Goal: Information Seeking & Learning: Learn about a topic

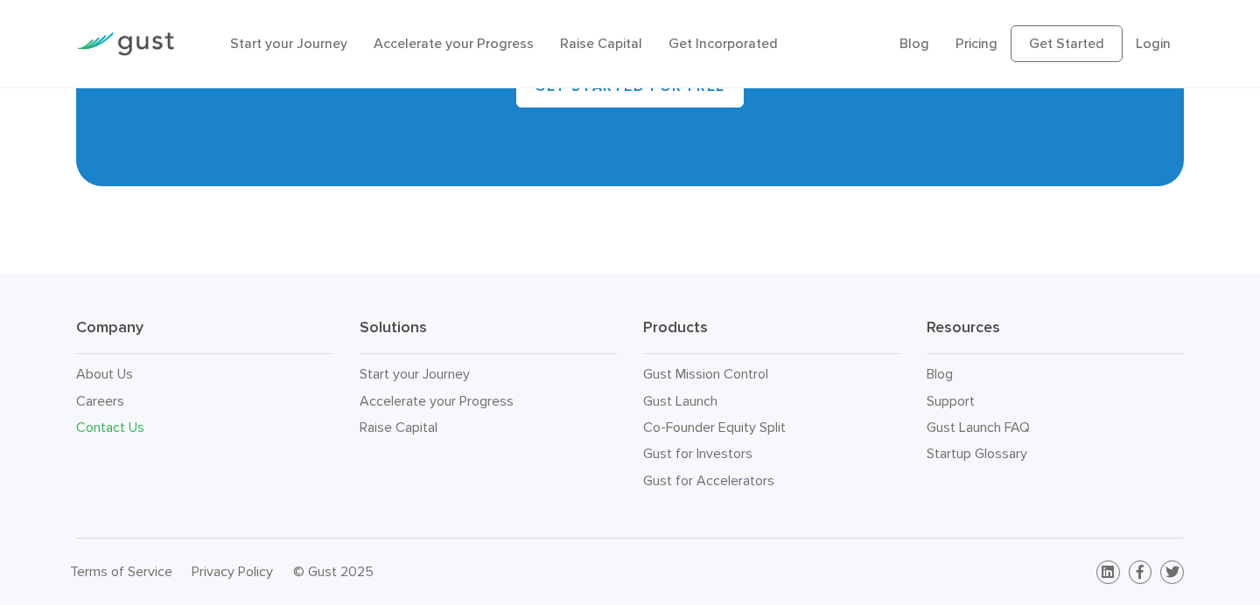
click at [114, 429] on link "Contact Us" at bounding box center [110, 427] width 68 height 17
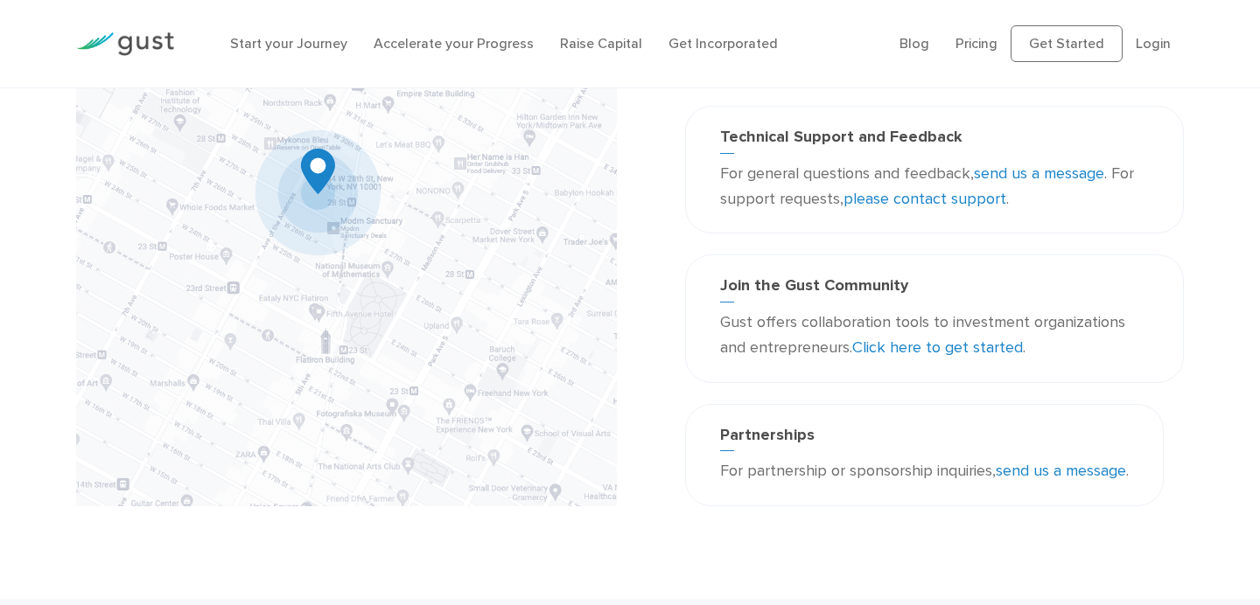
scroll to position [228, 0]
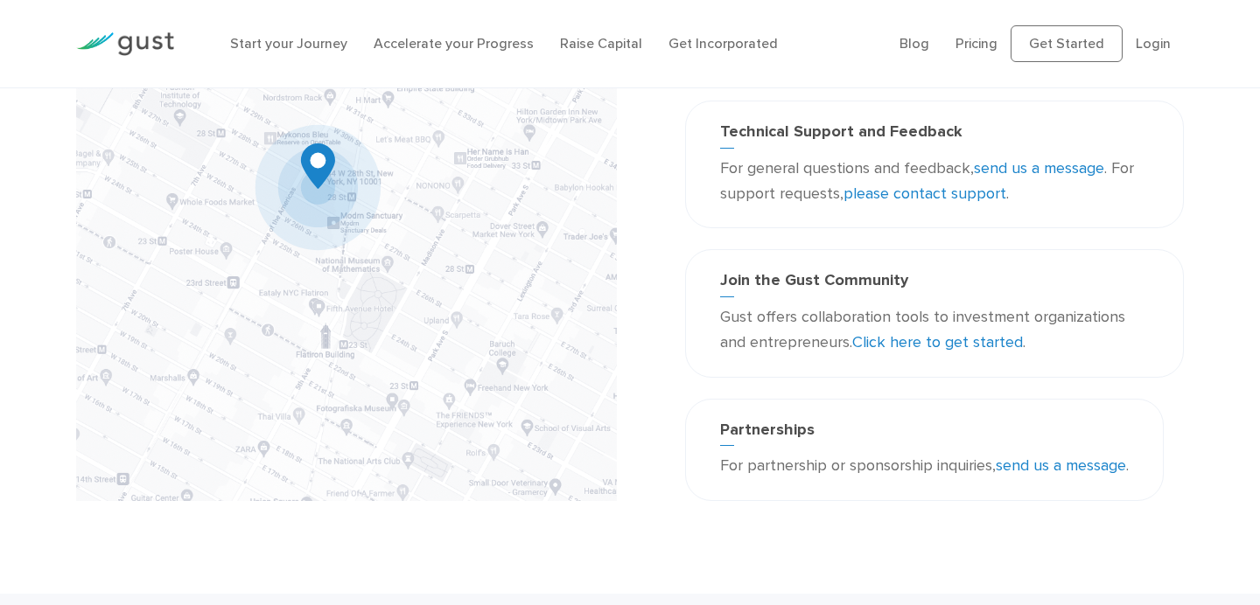
click at [1079, 470] on link "send us a message" at bounding box center [1060, 466] width 130 height 18
click at [311, 37] on link "Start your Journey" at bounding box center [288, 43] width 117 height 17
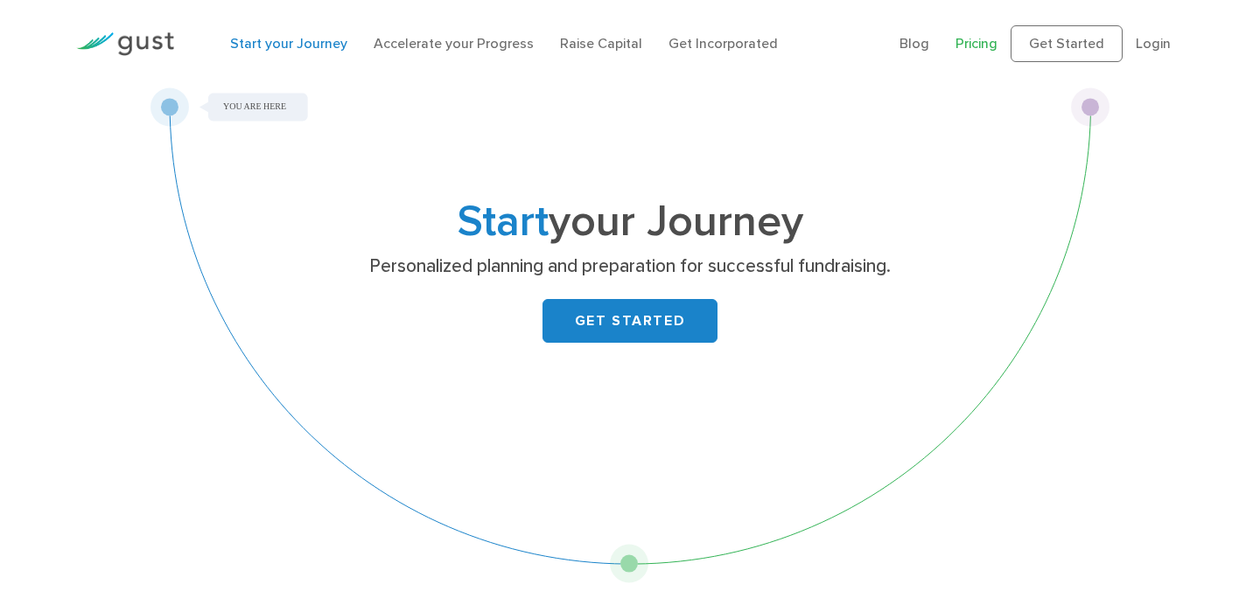
click at [988, 43] on link "Pricing" at bounding box center [976, 43] width 42 height 17
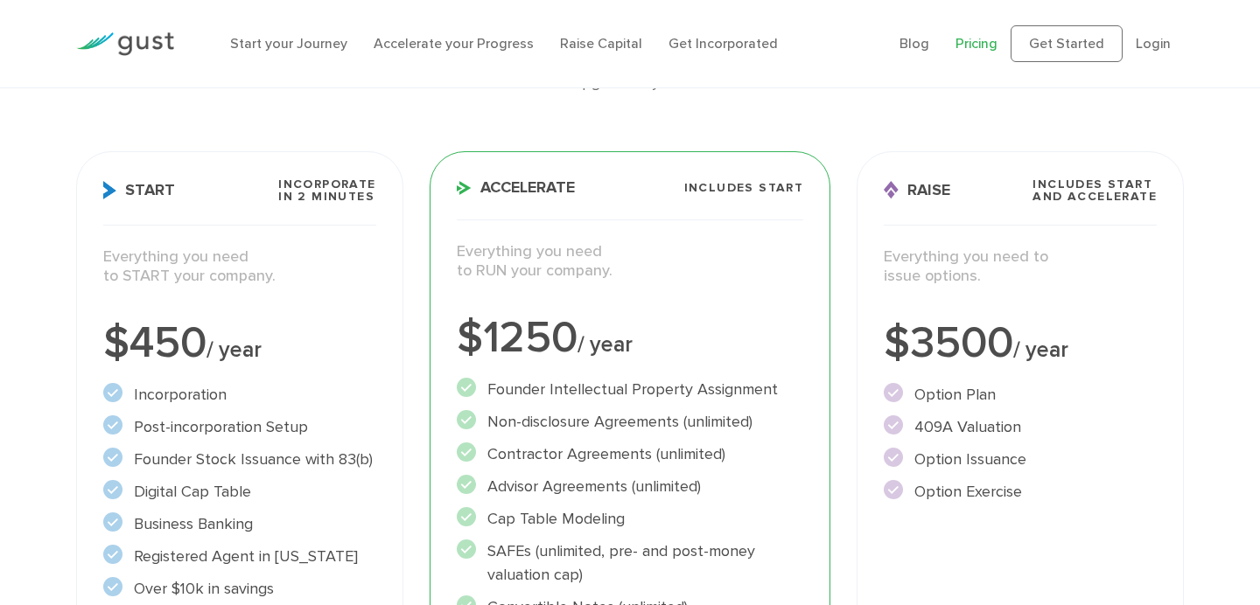
scroll to position [258, 0]
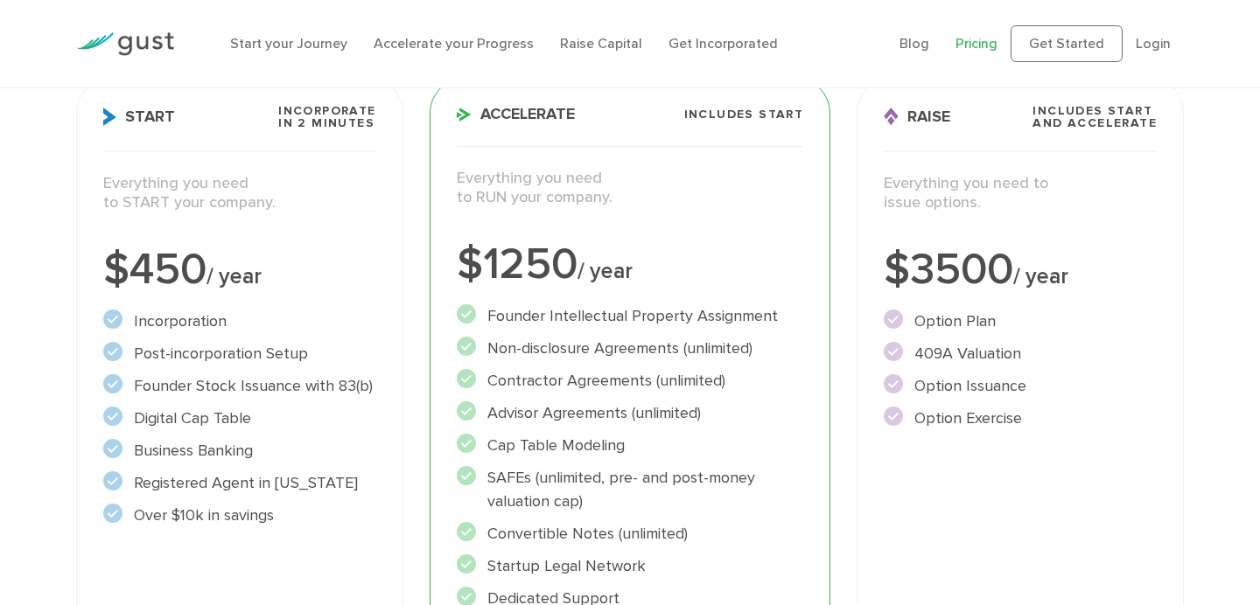
click at [266, 350] on li "Post-incorporation Setup" at bounding box center [239, 354] width 273 height 24
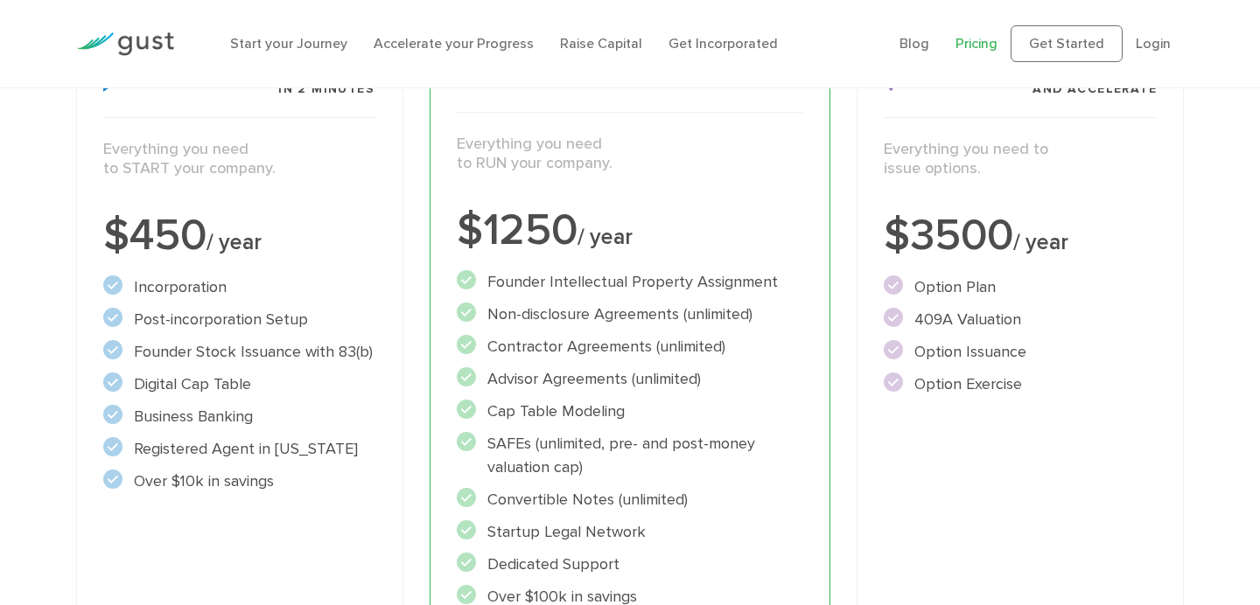
scroll to position [294, 0]
click at [280, 312] on li "Post-incorporation Setup" at bounding box center [239, 318] width 273 height 24
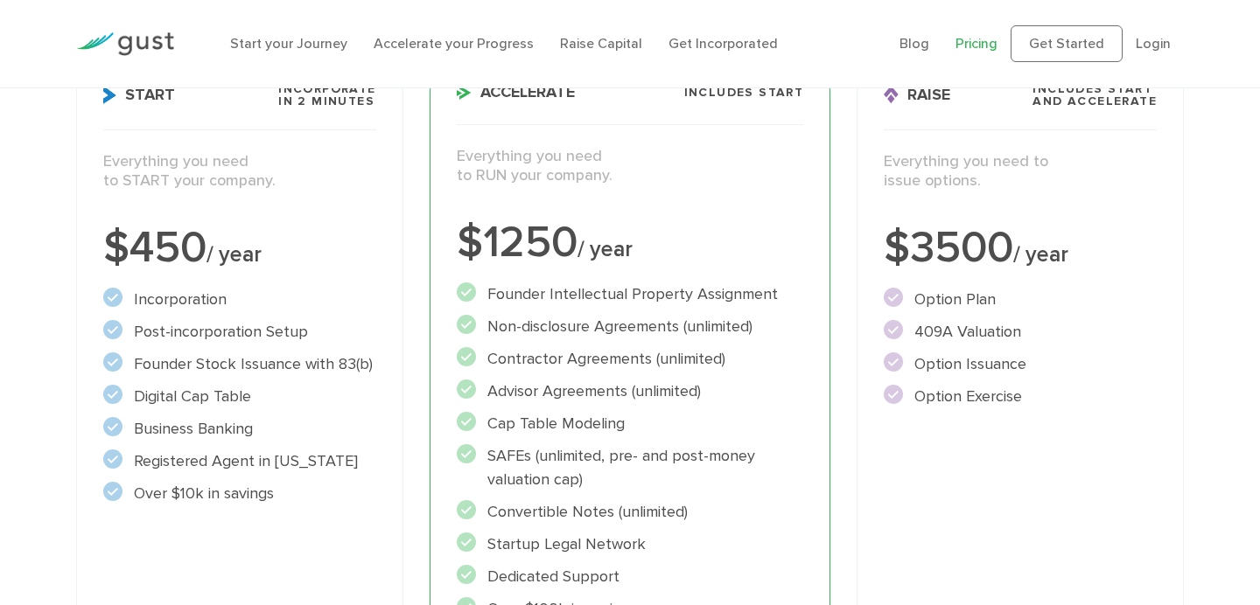
scroll to position [265, 0]
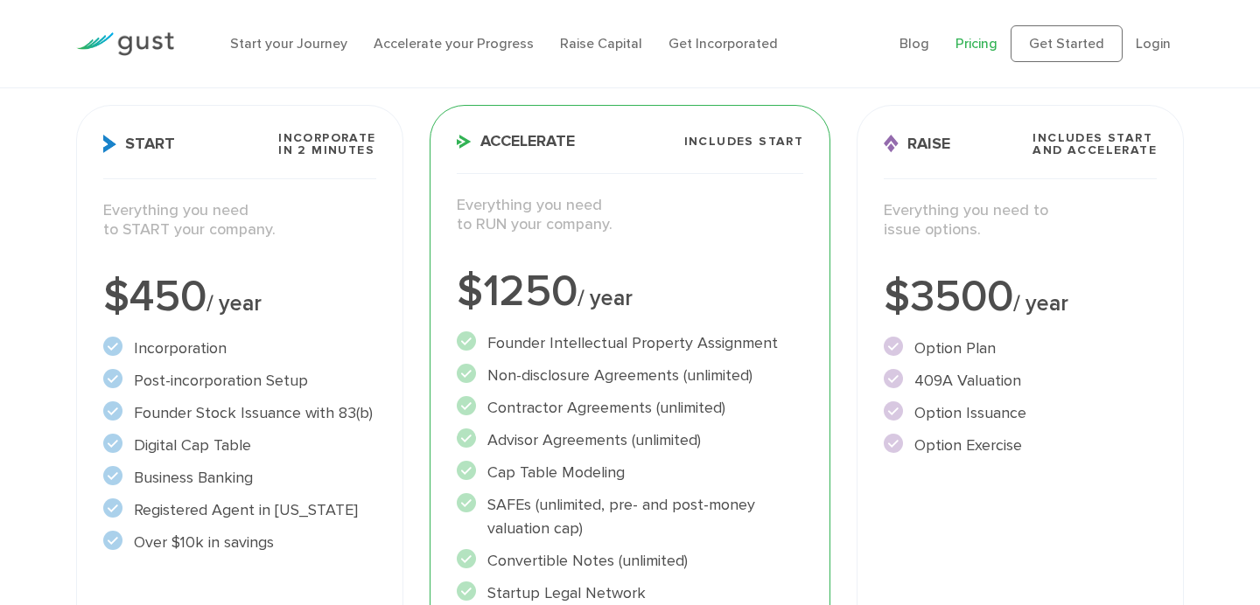
scroll to position [232, 0]
click at [331, 302] on div "$450 / year" at bounding box center [239, 297] width 273 height 44
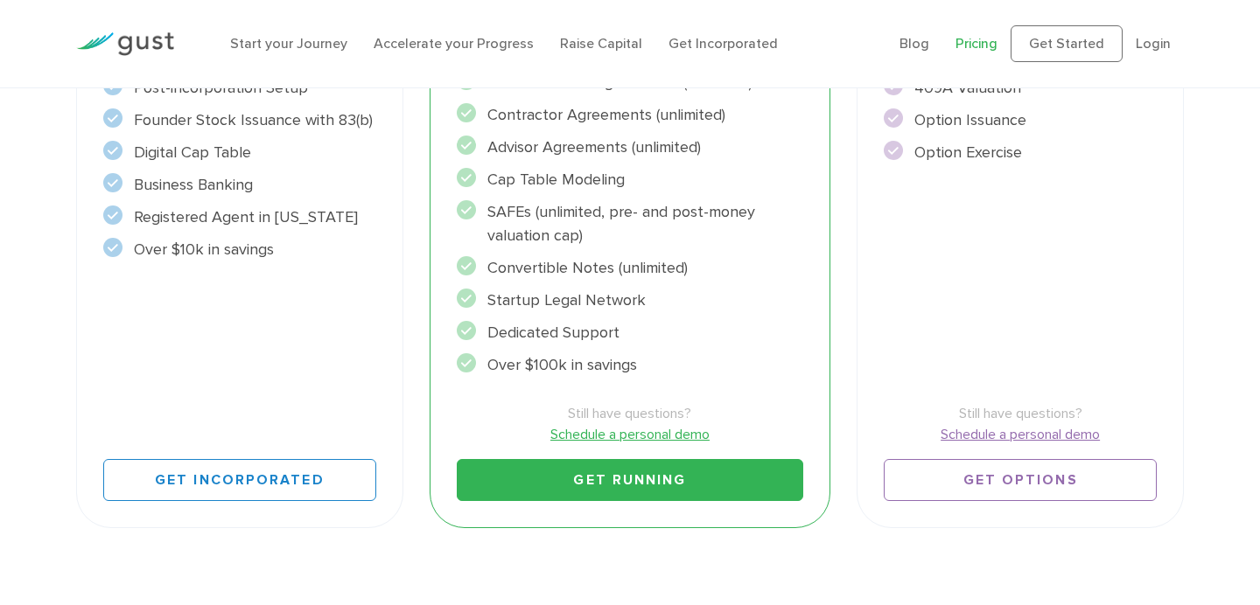
scroll to position [1220, 0]
